Goal: Task Accomplishment & Management: Manage account settings

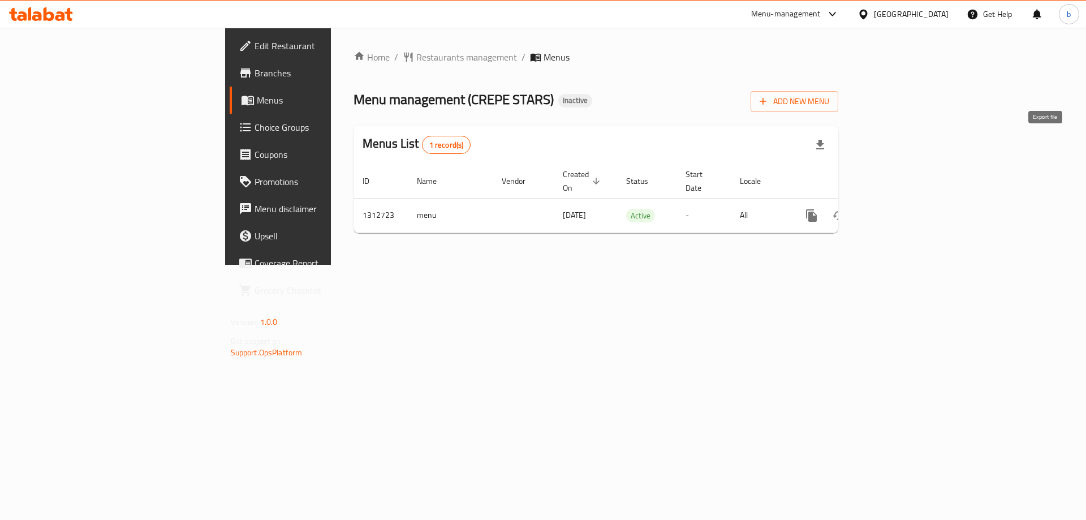
click at [827, 148] on icon "button" at bounding box center [821, 145] width 14 height 14
click at [525, 265] on div "Home / Restaurants management / Menus Menu management ( CREPE STARS ) Inactive …" at bounding box center [596, 146] width 530 height 237
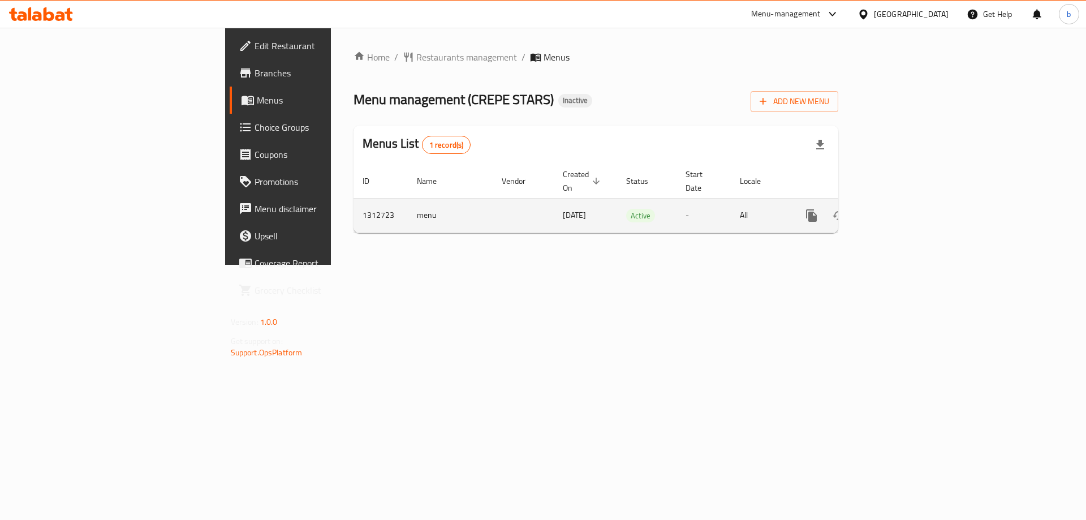
click at [900, 209] on icon "enhanced table" at bounding box center [894, 216] width 14 height 14
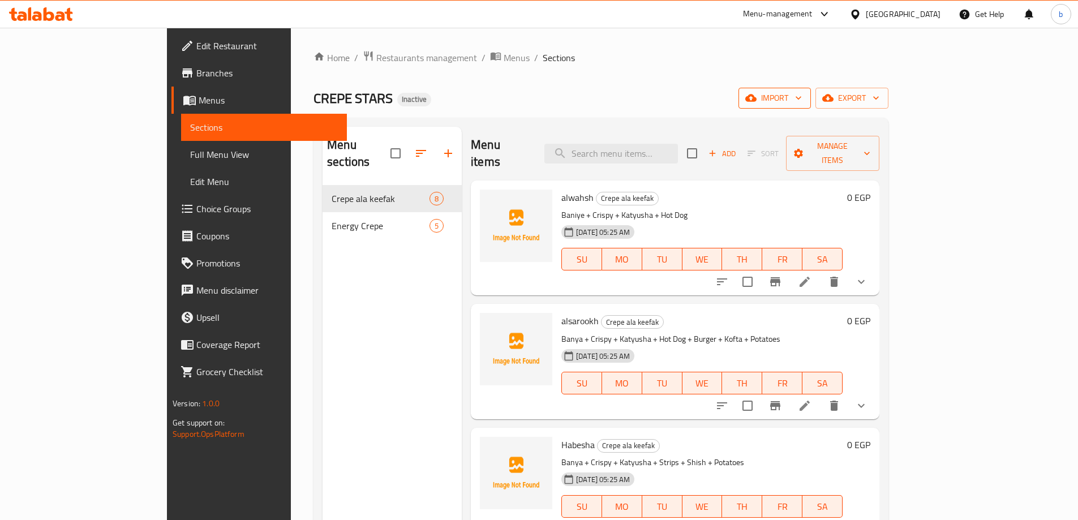
click at [802, 97] on span "import" at bounding box center [774, 98] width 54 height 14
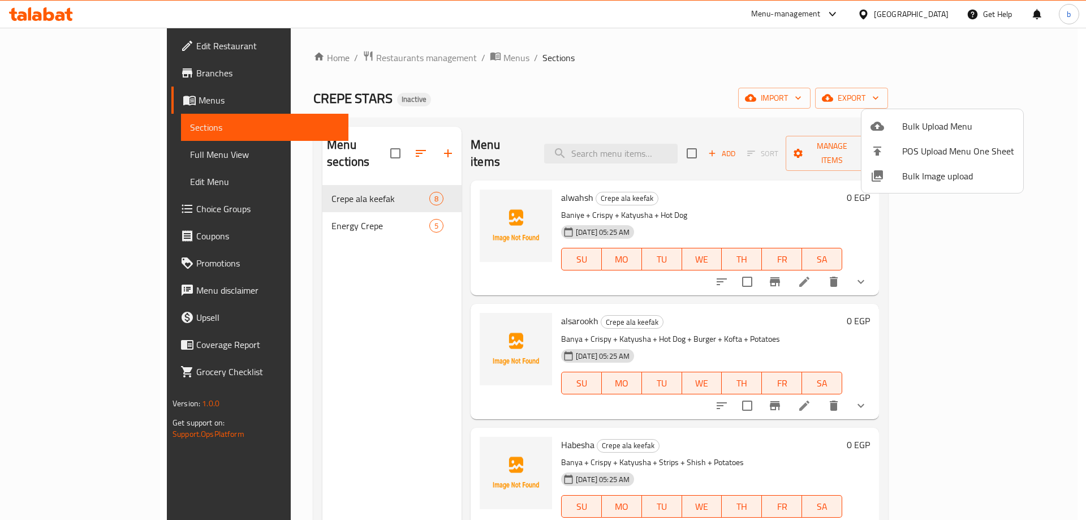
click at [585, 61] on div at bounding box center [543, 260] width 1086 height 520
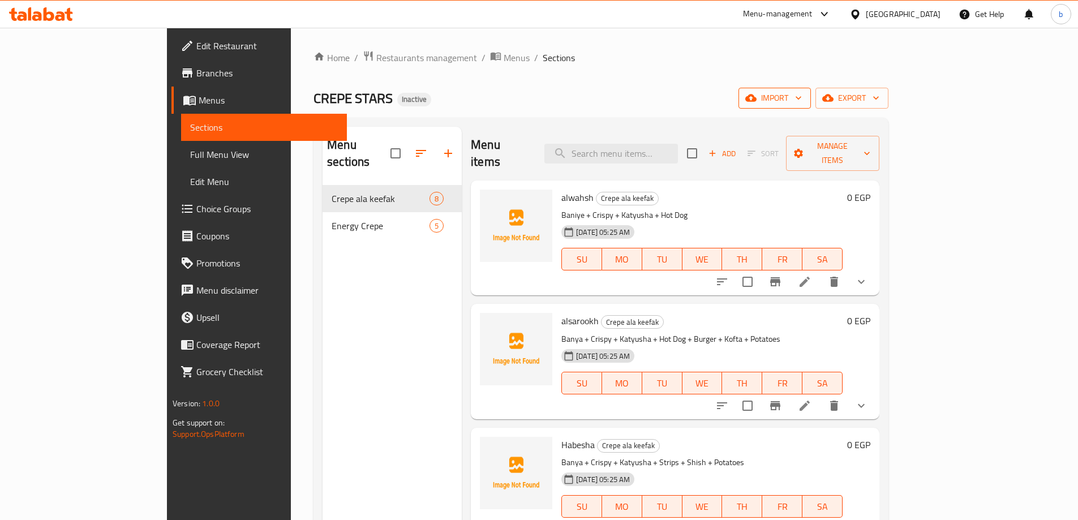
click at [802, 96] on span "import" at bounding box center [774, 98] width 54 height 14
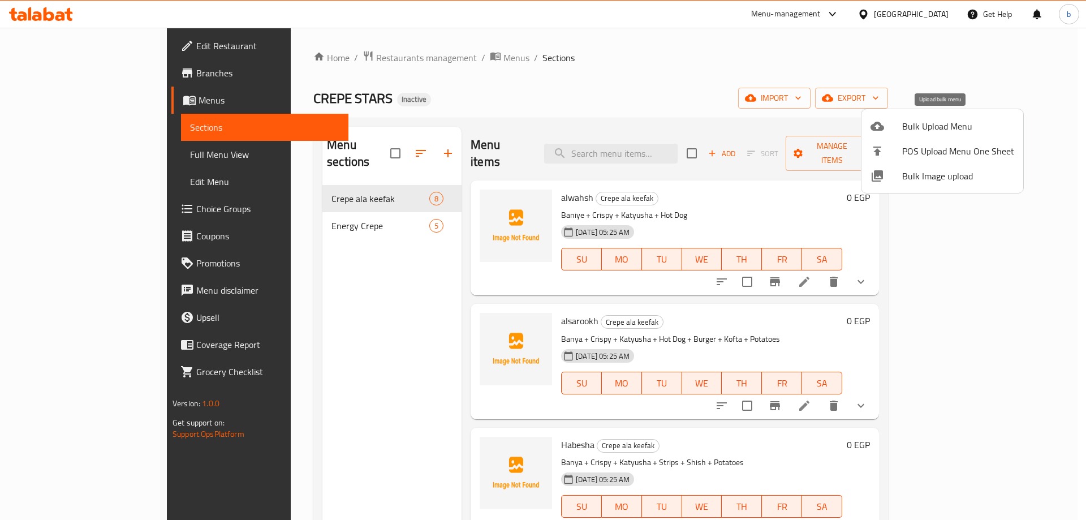
click at [903, 132] on span "Bulk Upload Menu" at bounding box center [958, 126] width 112 height 14
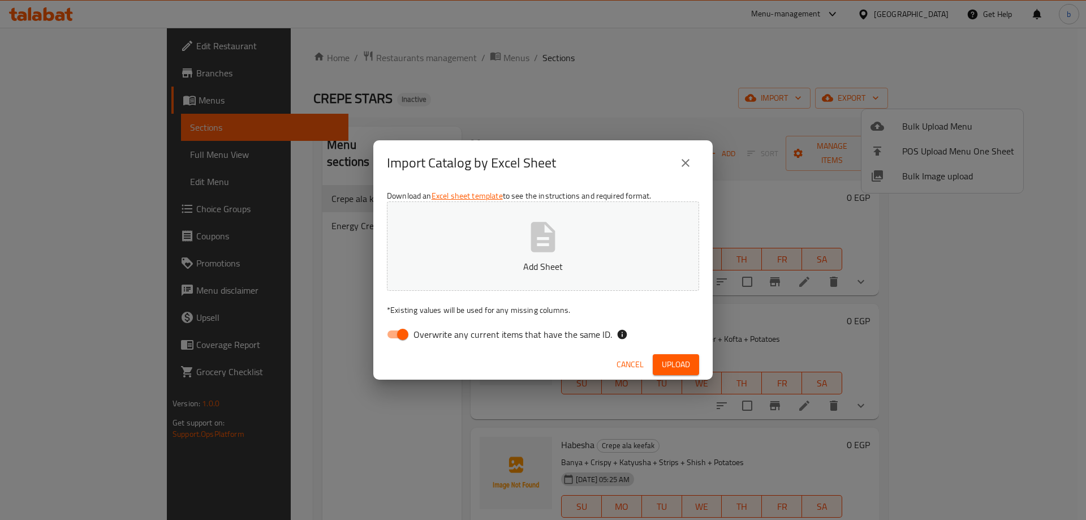
click at [399, 334] on input "Overwrite any current items that have the same ID." at bounding box center [403, 334] width 64 height 21
checkbox input "false"
click at [505, 263] on p "Add Sheet" at bounding box center [543, 267] width 277 height 14
click at [672, 369] on span "Upload" at bounding box center [676, 365] width 28 height 14
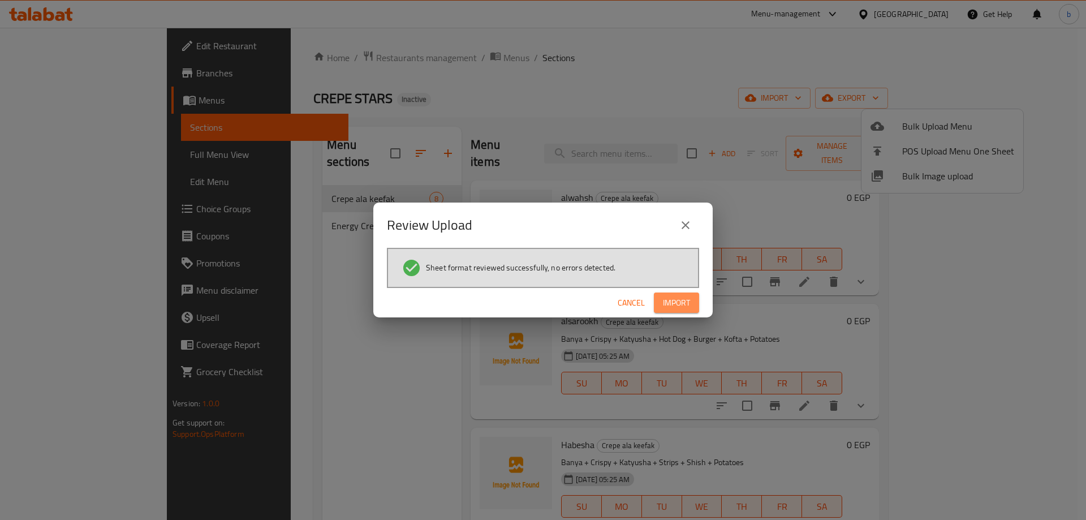
click at [691, 305] on button "Import" at bounding box center [676, 302] width 45 height 21
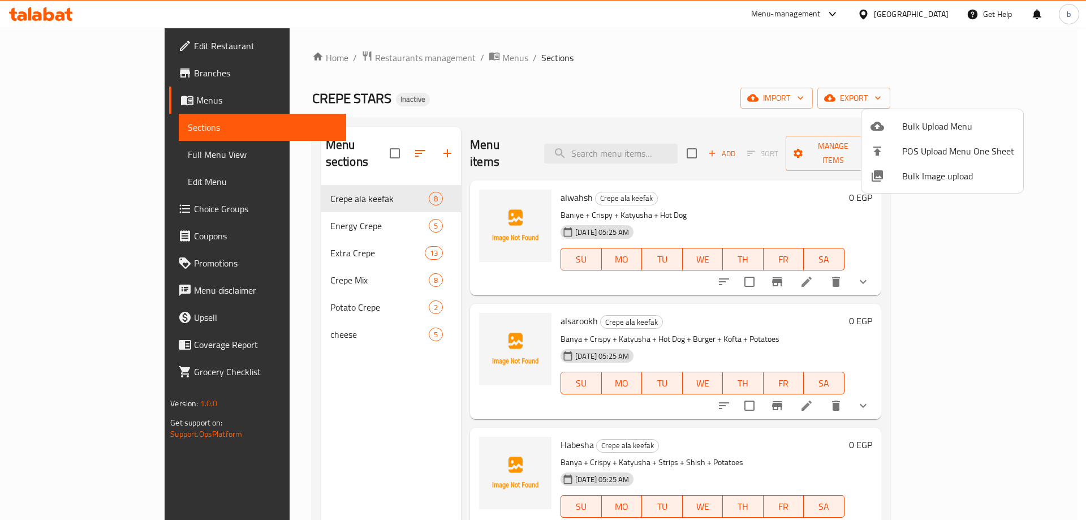
drag, startPoint x: 270, startPoint y: 216, endPoint x: 279, endPoint y: 182, distance: 35.8
click at [279, 182] on div at bounding box center [543, 260] width 1086 height 520
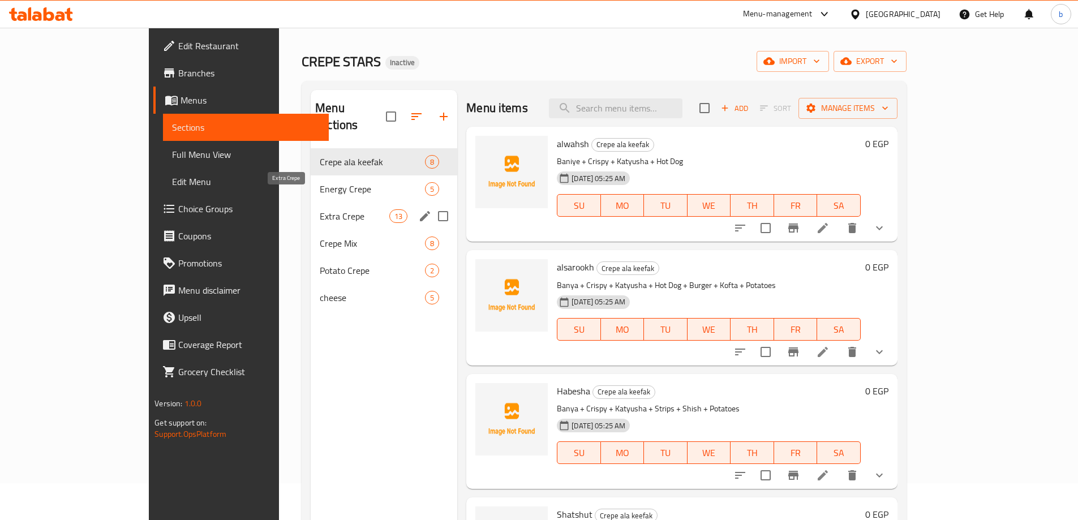
scroll to position [57, 0]
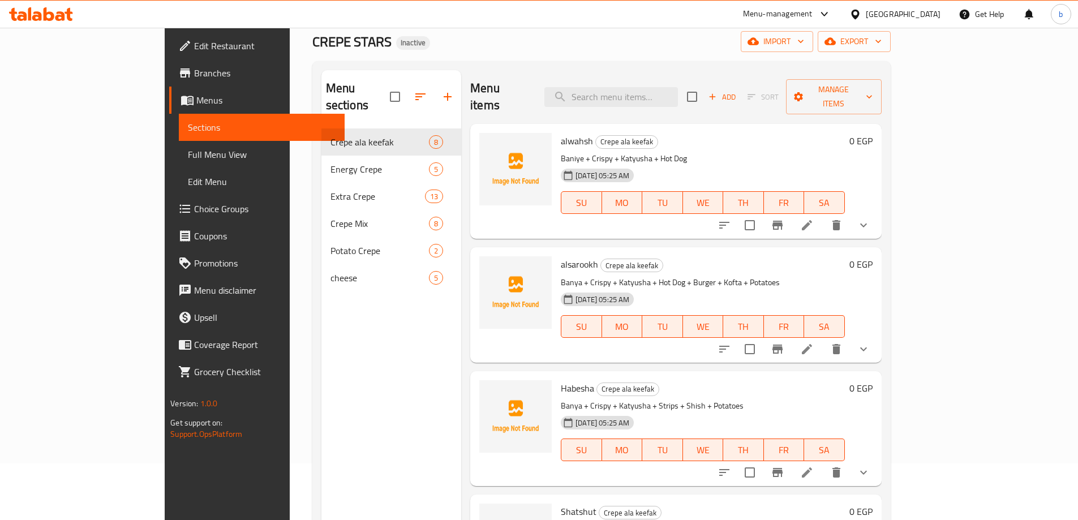
drag, startPoint x: 49, startPoint y: 158, endPoint x: 77, endPoint y: 191, distance: 43.0
click at [188, 158] on span "Full Menu View" at bounding box center [262, 155] width 148 height 14
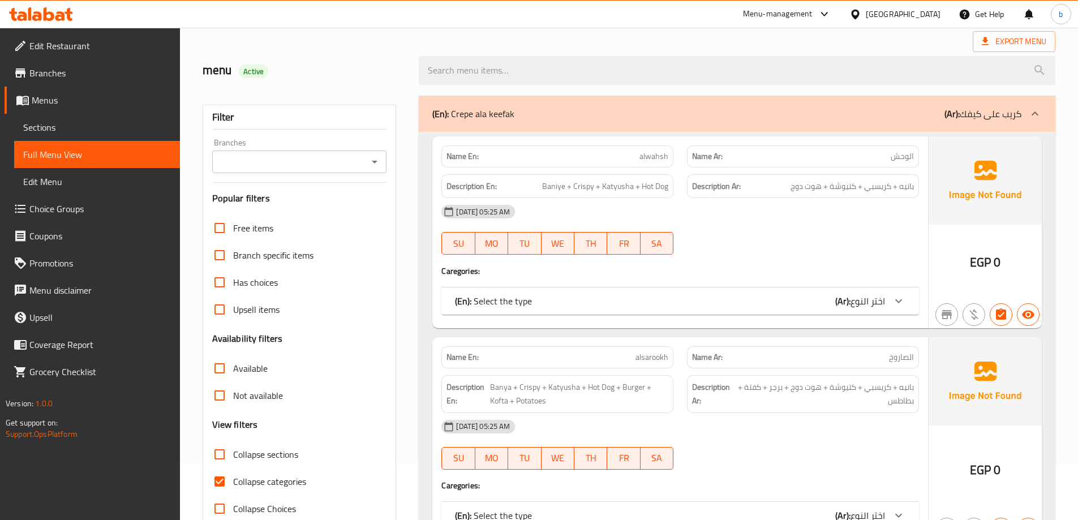
click at [1031, 119] on icon at bounding box center [1035, 114] width 14 height 14
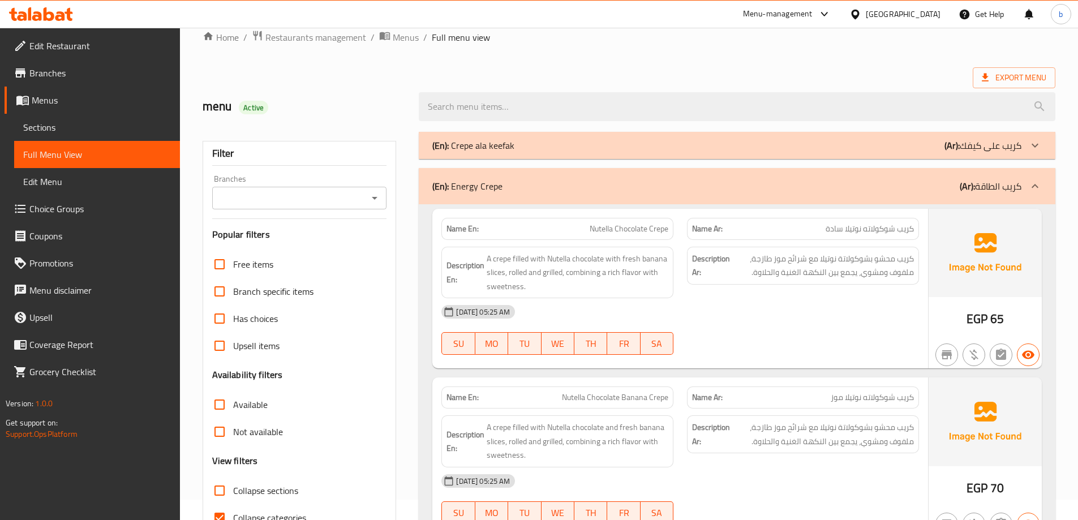
scroll to position [57, 0]
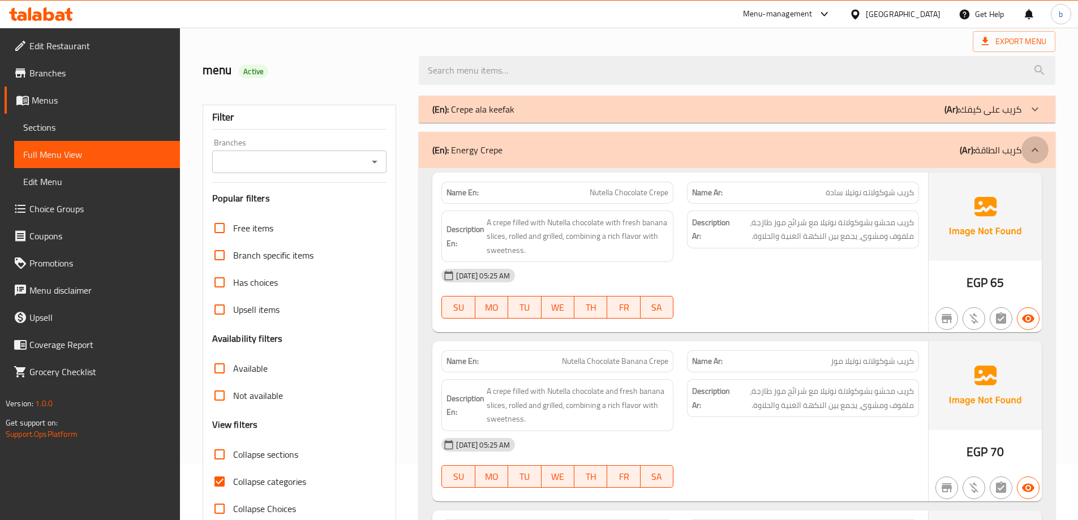
click at [1034, 153] on icon at bounding box center [1035, 150] width 14 height 14
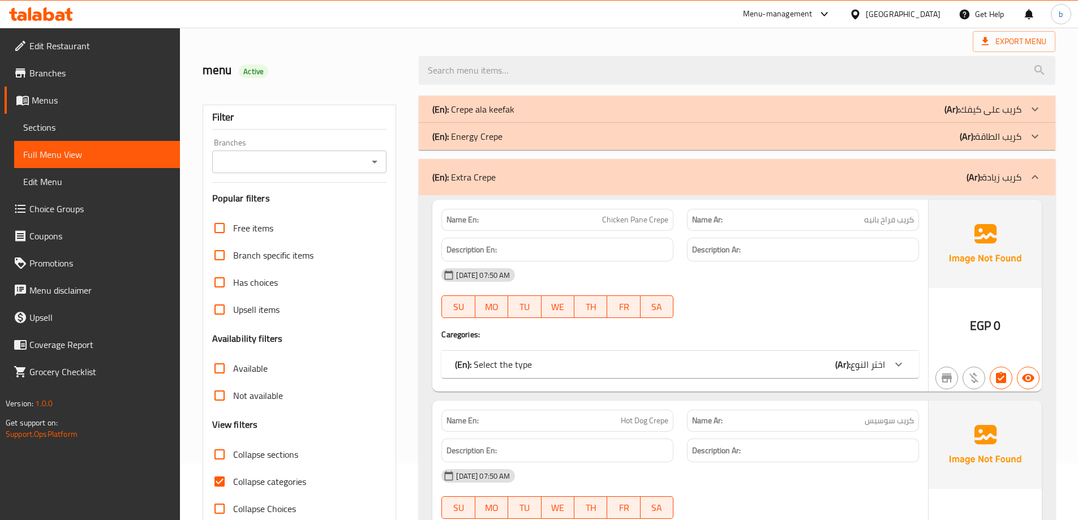
click at [982, 177] on p "(Ar): كريب زيادة" at bounding box center [993, 177] width 55 height 14
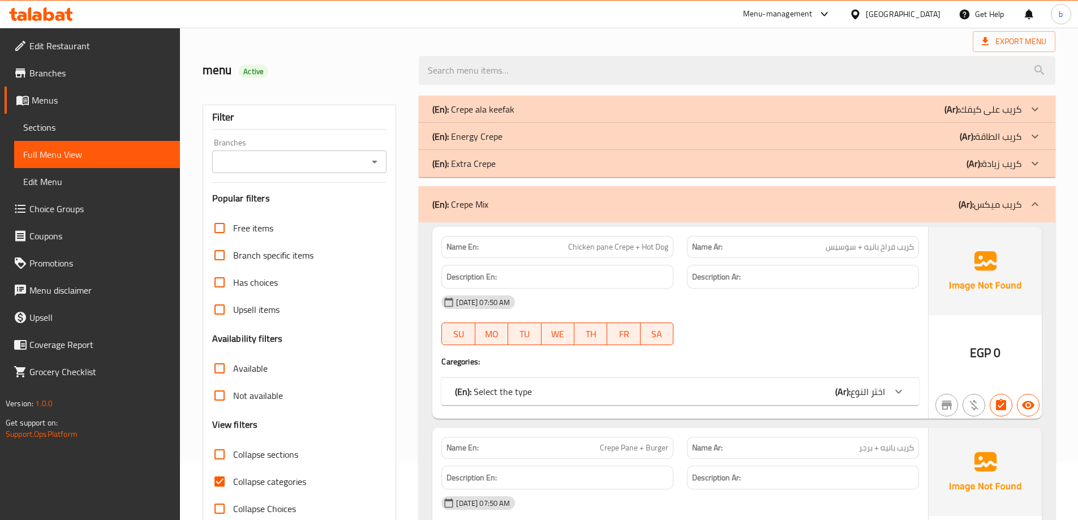
click at [216, 454] on input "Collapse sections" at bounding box center [219, 454] width 27 height 27
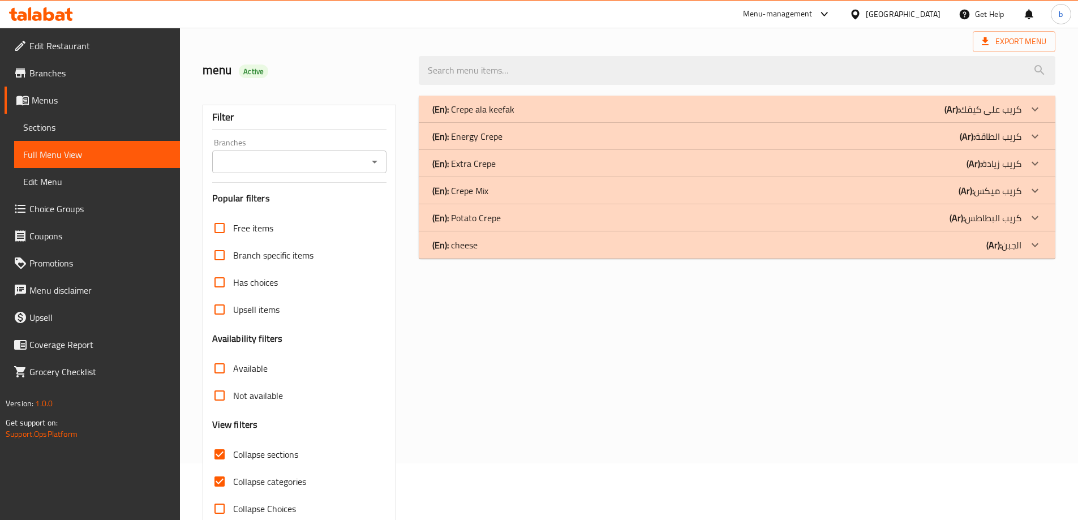
click at [1008, 174] on div "(En): Extra Crepe (Ar): كريب زيادة" at bounding box center [737, 163] width 636 height 27
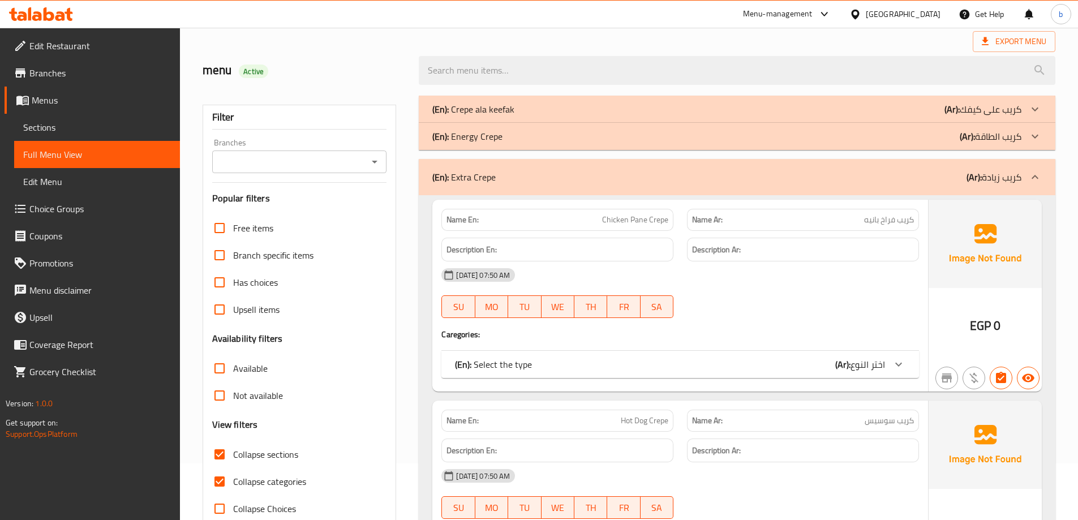
click at [222, 462] on input "Collapse sections" at bounding box center [219, 454] width 27 height 27
checkbox input "false"
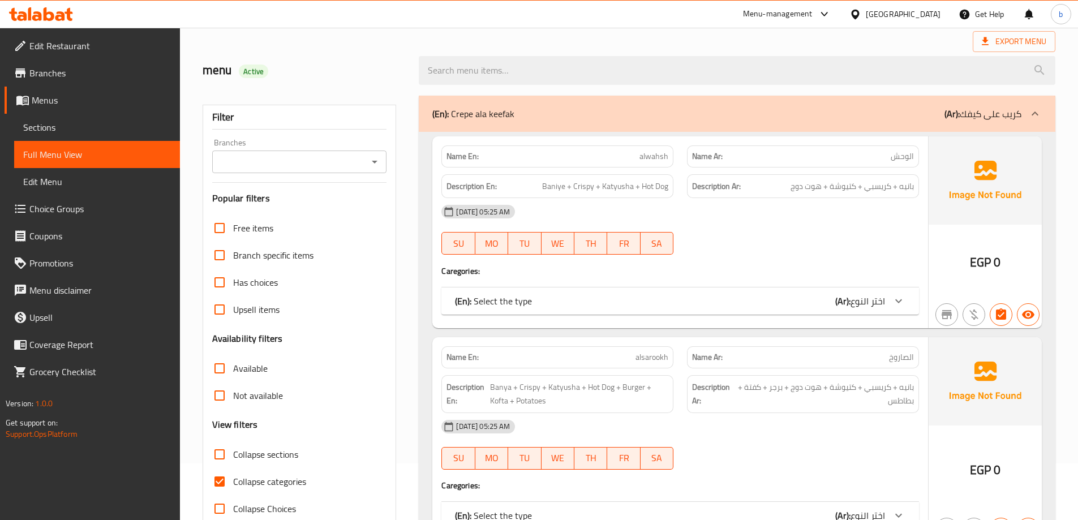
click at [222, 479] on input "Collapse categories" at bounding box center [219, 481] width 27 height 27
checkbox input "false"
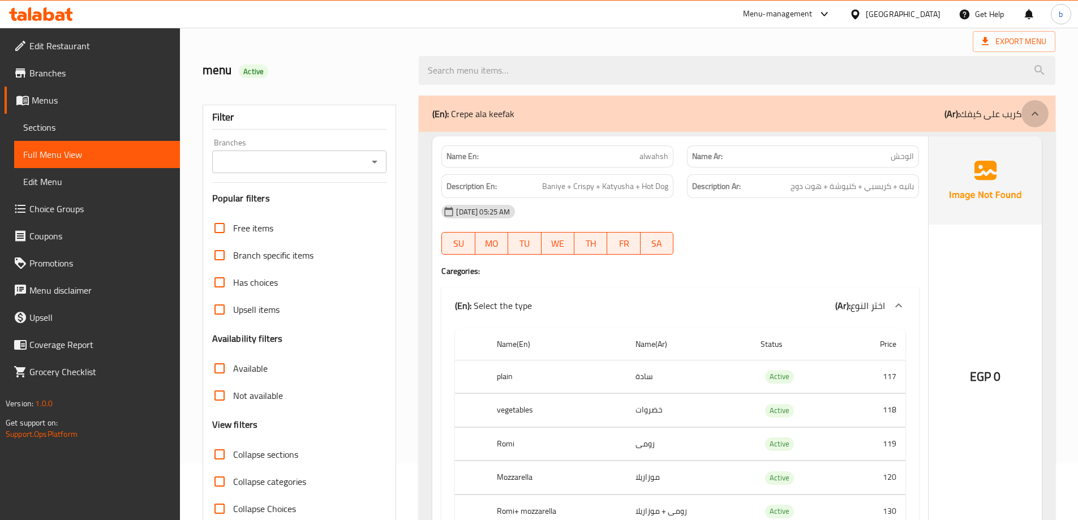
click at [1035, 113] on icon at bounding box center [1034, 113] width 7 height 4
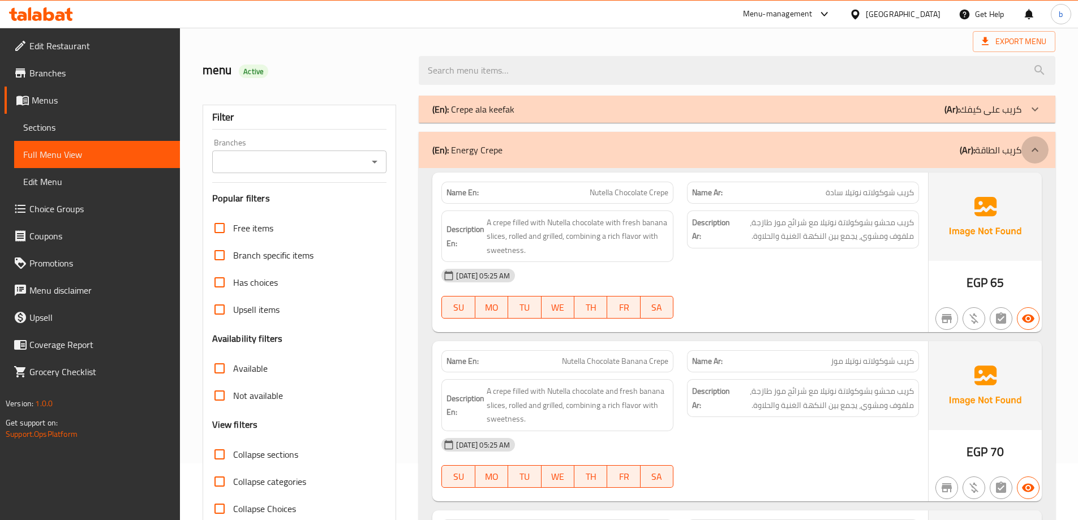
click at [1041, 148] on icon at bounding box center [1035, 150] width 14 height 14
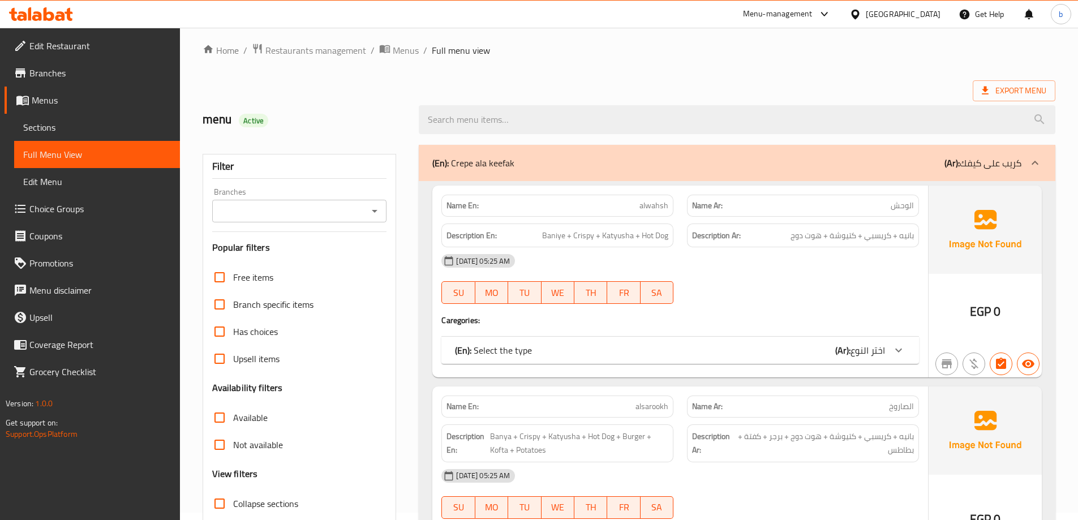
scroll to position [113, 0]
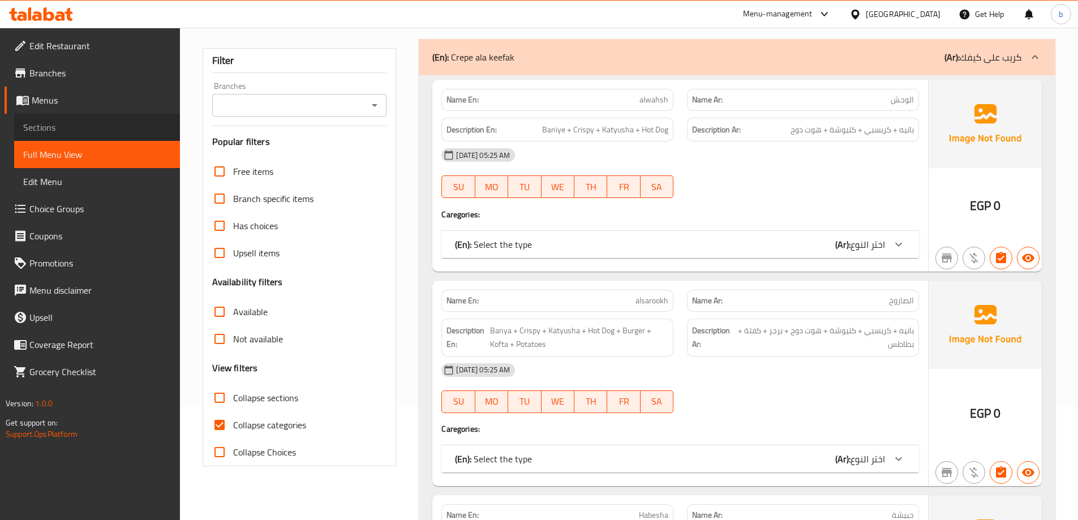
click at [49, 126] on span "Sections" at bounding box center [97, 128] width 148 height 14
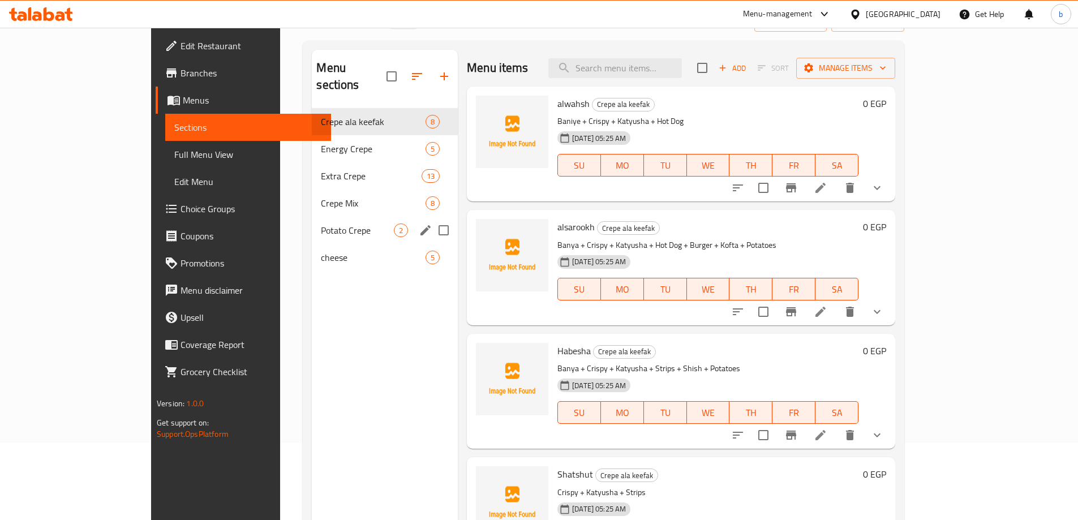
scroll to position [57, 0]
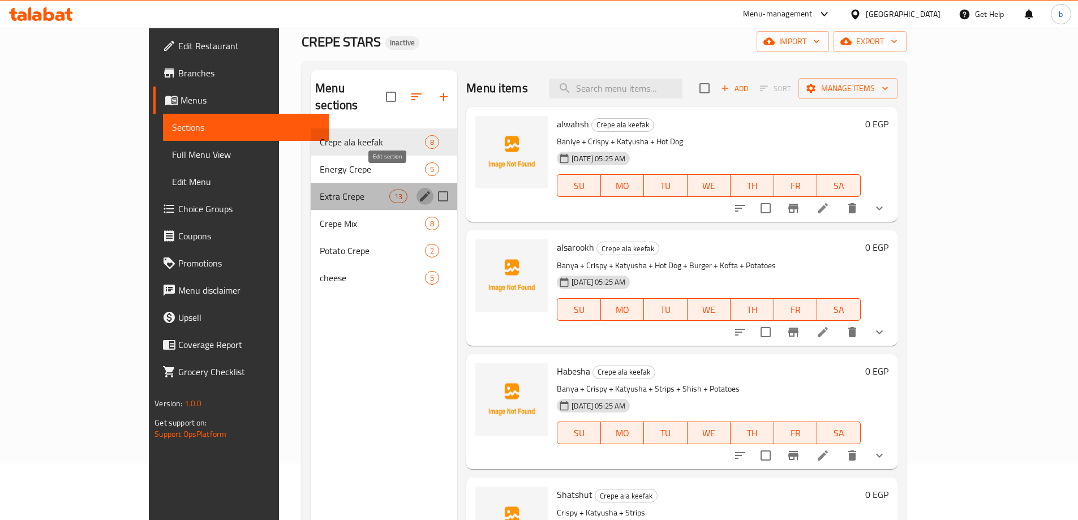
click at [418, 190] on icon "edit" at bounding box center [425, 197] width 14 height 14
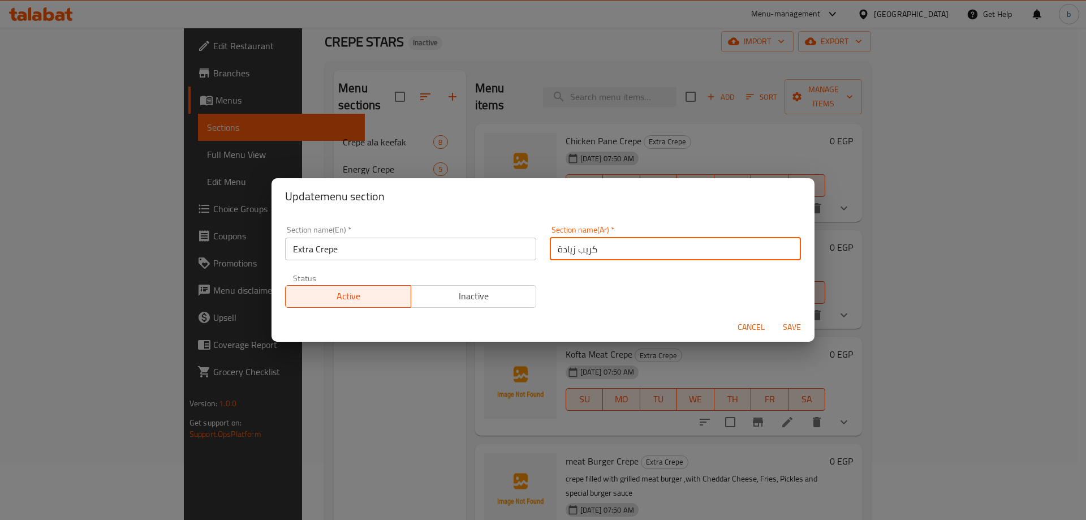
drag, startPoint x: 571, startPoint y: 252, endPoint x: 550, endPoint y: 259, distance: 22.2
click at [550, 259] on input "كريب زيادة" at bounding box center [675, 249] width 251 height 23
type input "[PERSON_NAME]"
click at [784, 322] on span "Save" at bounding box center [791, 327] width 27 height 14
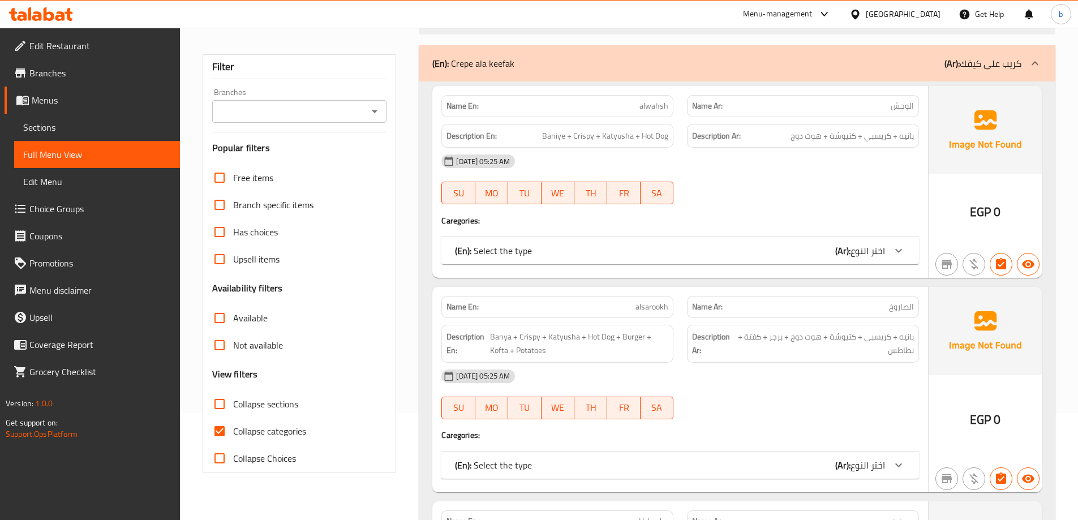
scroll to position [113, 0]
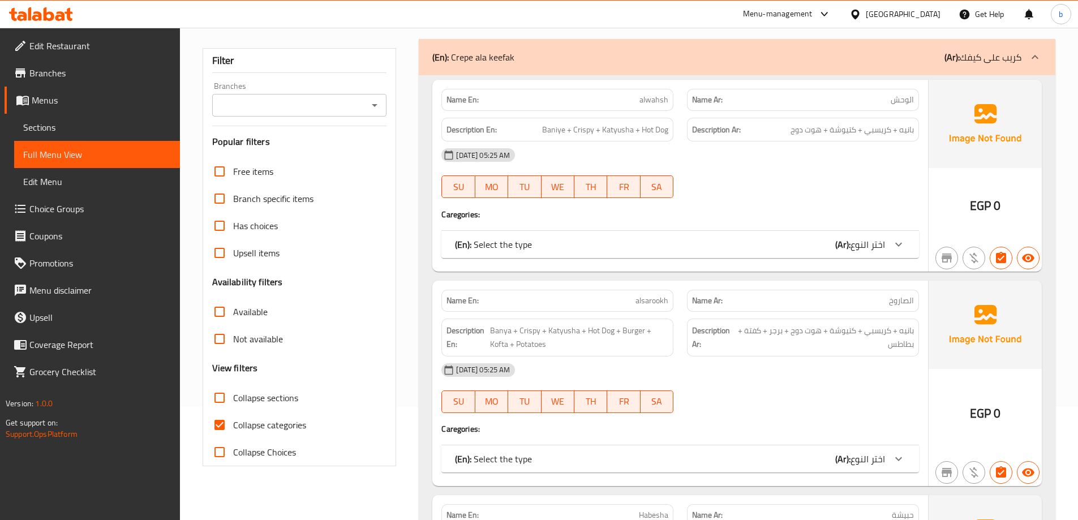
click at [220, 421] on input "Collapse categories" at bounding box center [219, 424] width 27 height 27
checkbox input "false"
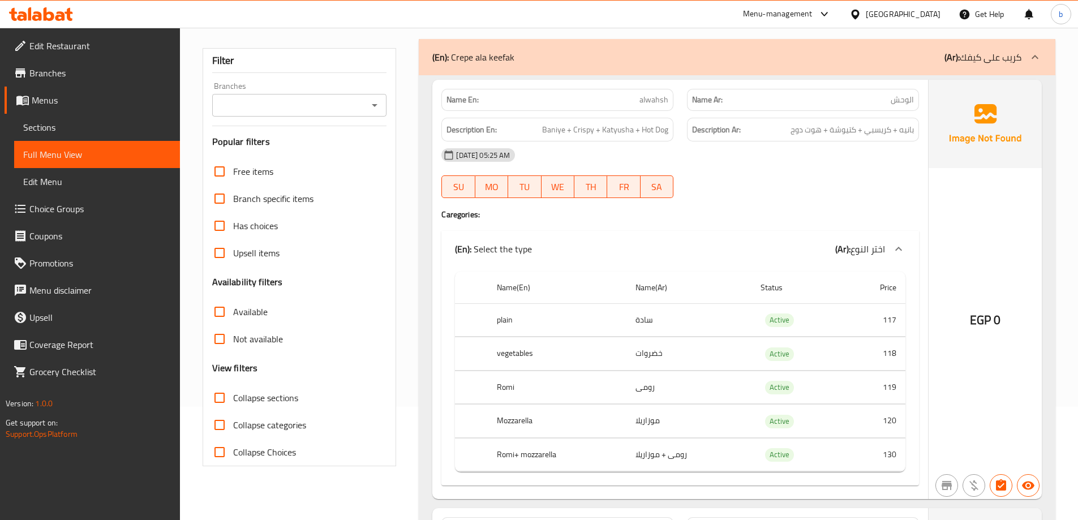
drag, startPoint x: 681, startPoint y: 457, endPoint x: 244, endPoint y: 348, distance: 450.2
click at [597, 457] on tr "Romi+ mozzarella رومى + موزاريلا Active 130" at bounding box center [680, 454] width 450 height 33
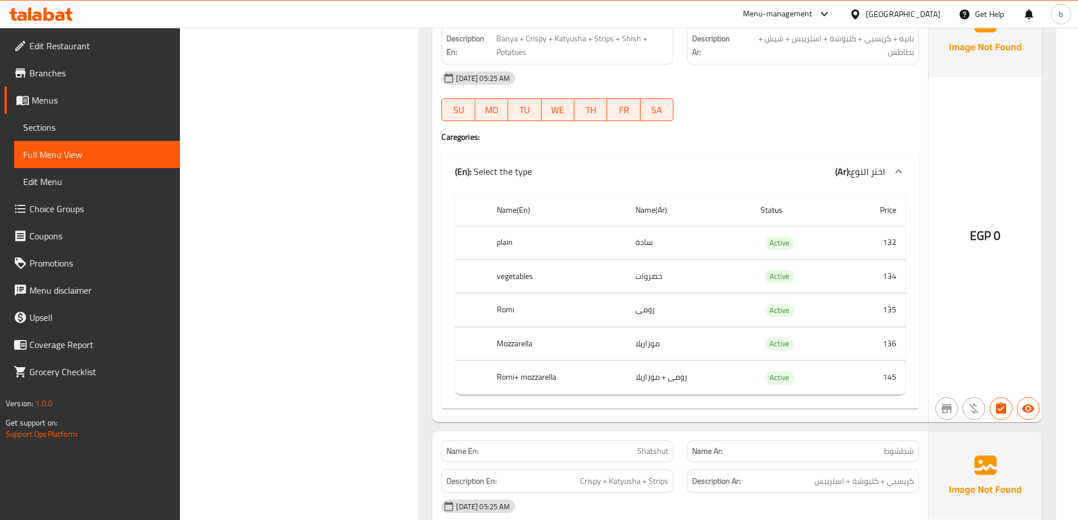
scroll to position [849, 0]
